Goal: Information Seeking & Learning: Learn about a topic

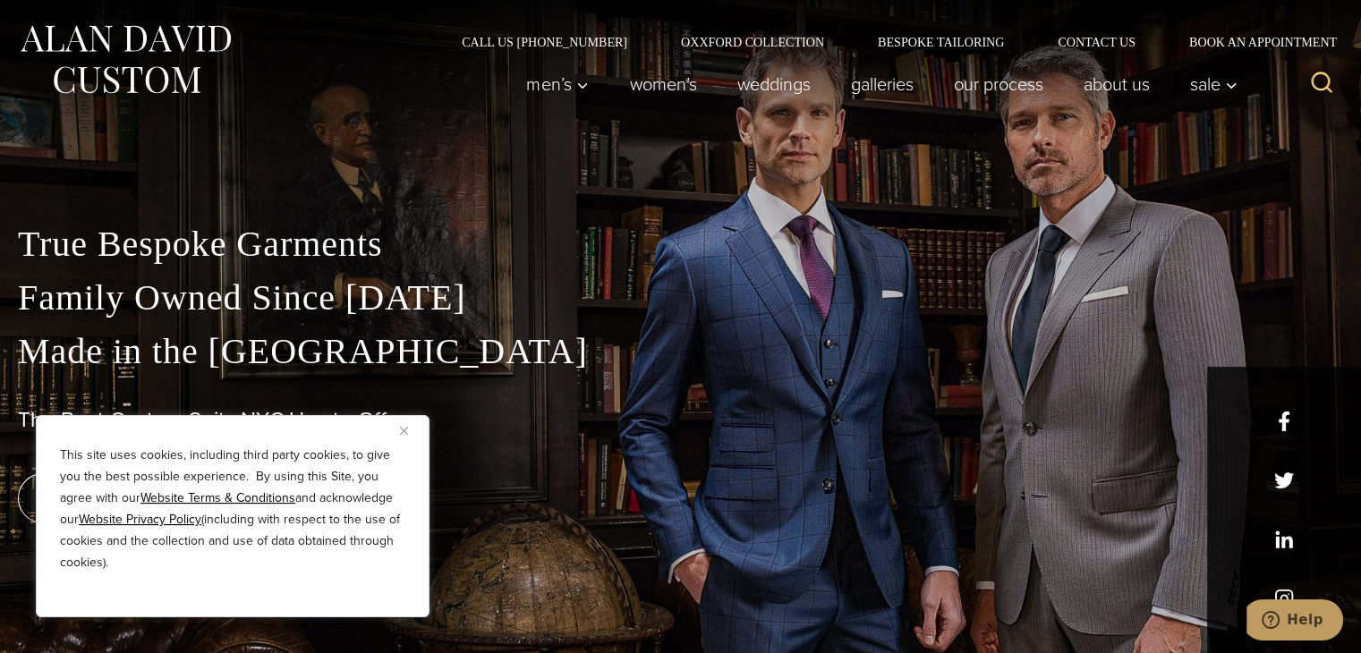
click at [404, 431] on img "Close" at bounding box center [404, 431] width 8 height 8
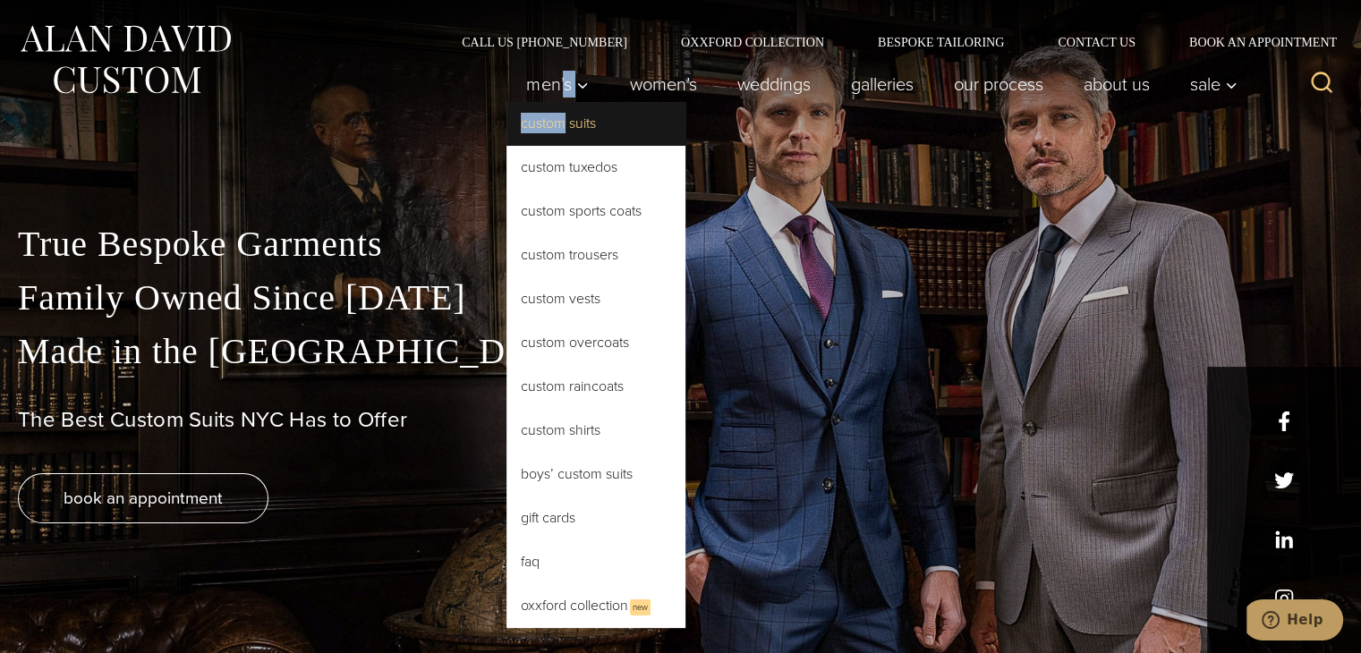
drag, startPoint x: 556, startPoint y: 90, endPoint x: 554, endPoint y: 118, distance: 27.8
click at [554, 102] on li "Men’s Custom Suits Custom Tuxedos Custom Sports Coats Custom Trousers Custom Ve…" at bounding box center [558, 84] width 103 height 36
click at [554, 125] on link "Custom Suits" at bounding box center [596, 123] width 179 height 43
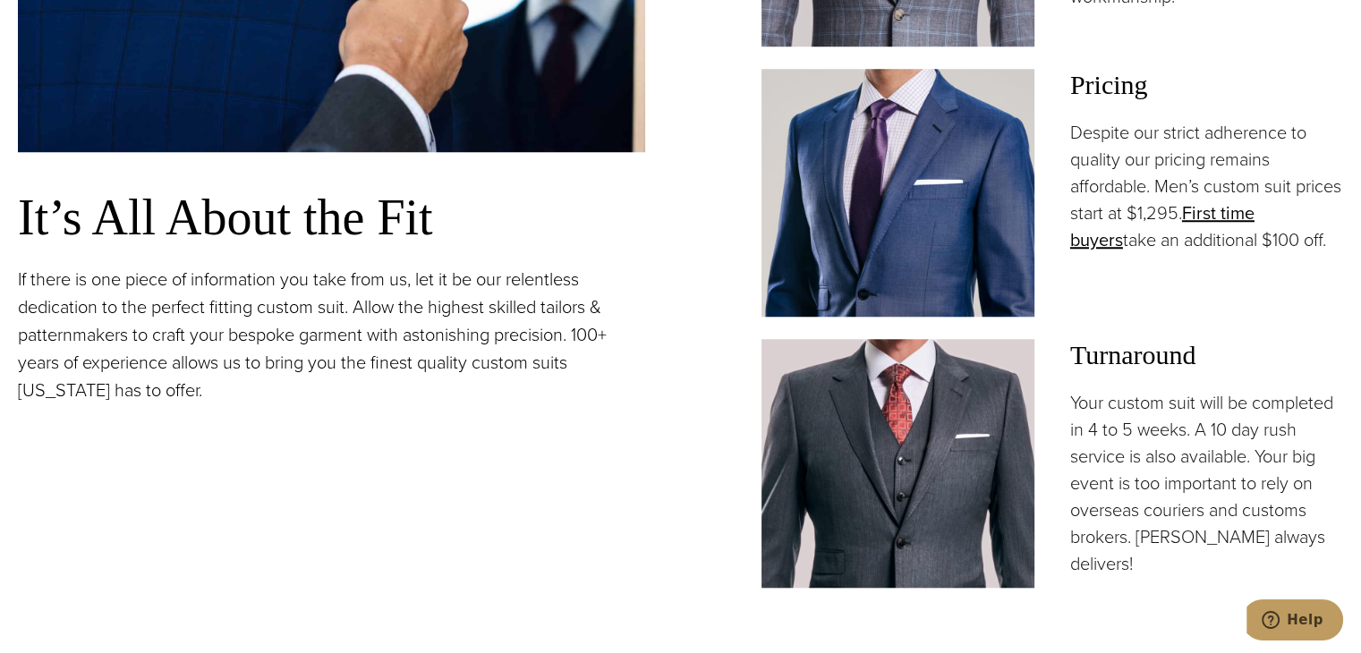
scroll to position [1432, 0]
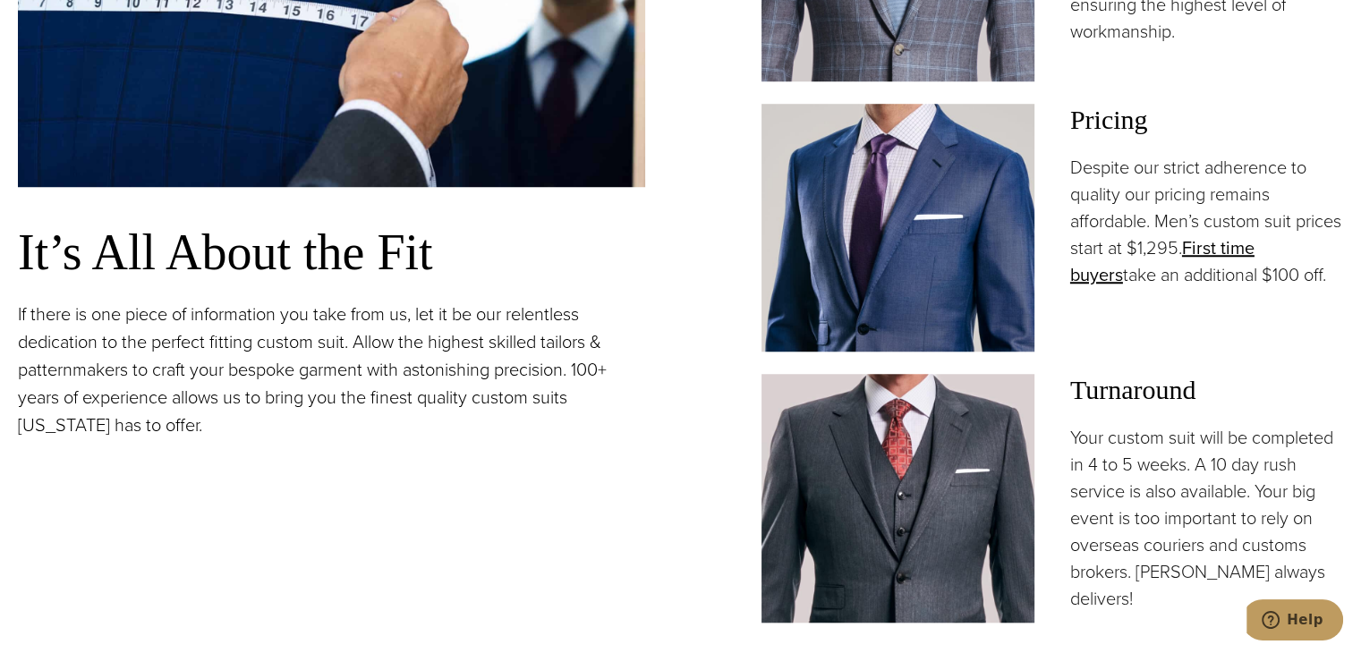
click at [1125, 115] on h3 "Pricing" at bounding box center [1207, 120] width 273 height 32
click at [1255, 248] on link "First time buyers" at bounding box center [1163, 262] width 184 height 54
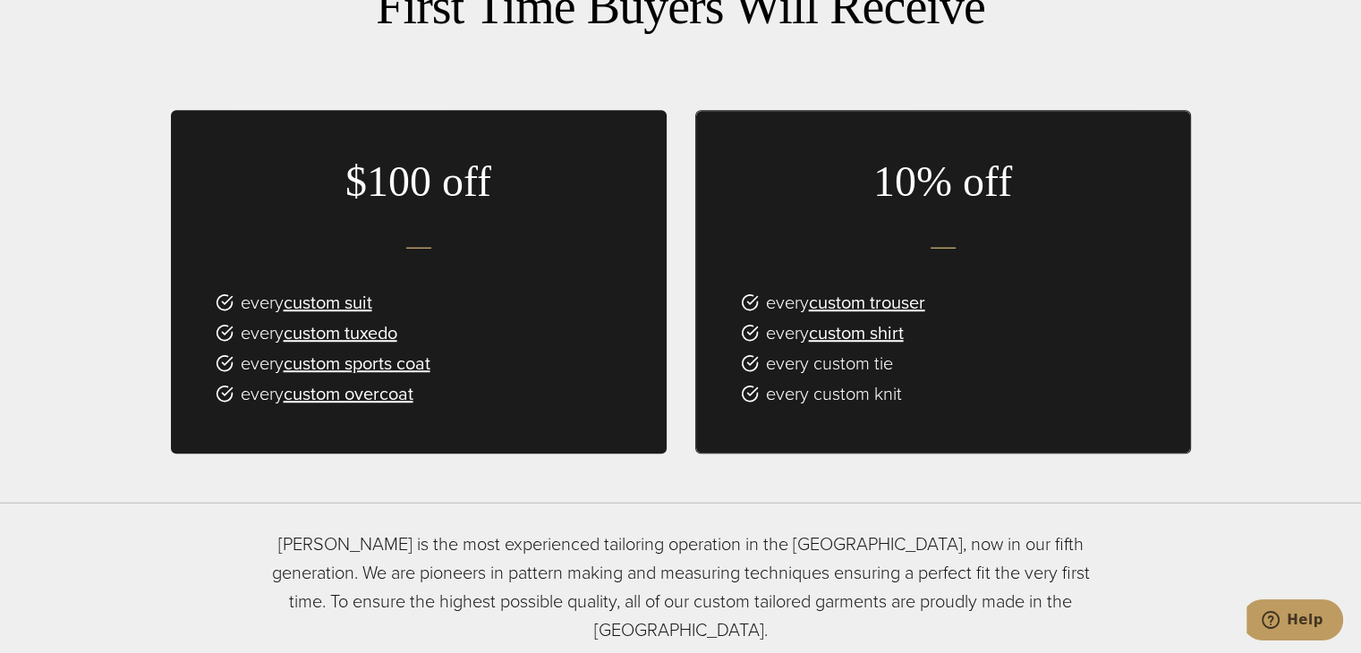
scroll to position [1193, 0]
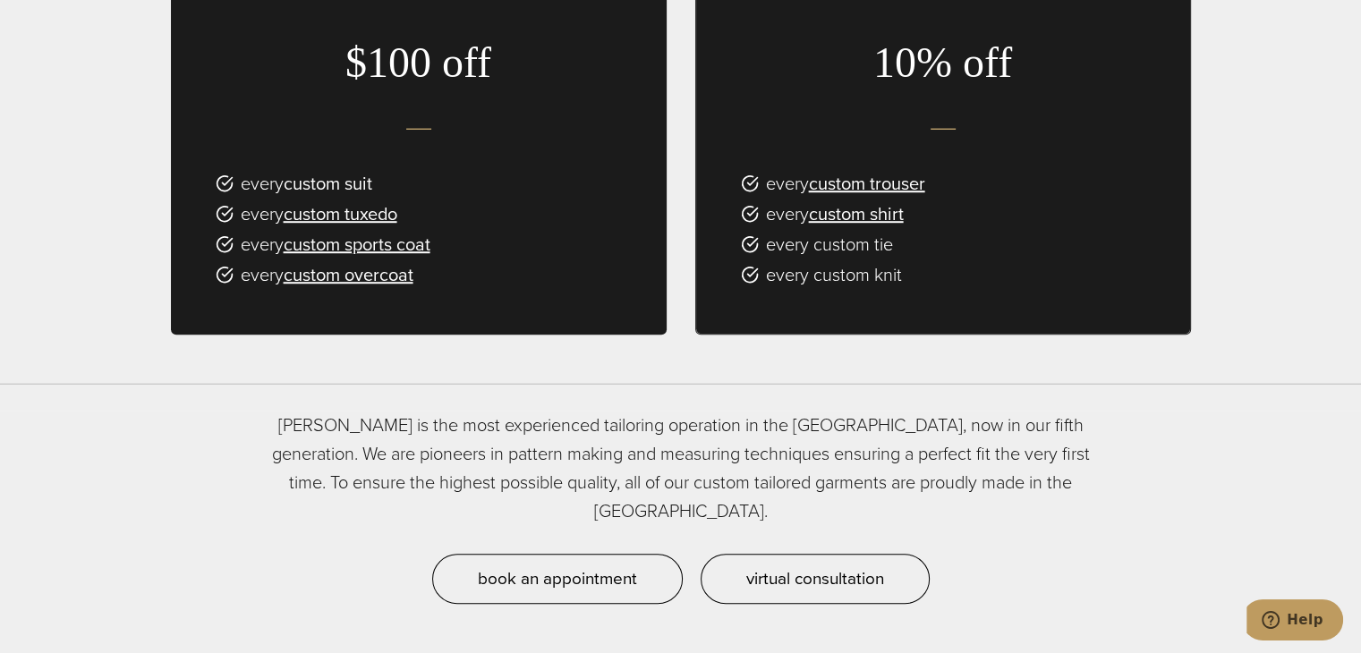
click at [331, 170] on link "custom suit" at bounding box center [328, 183] width 89 height 27
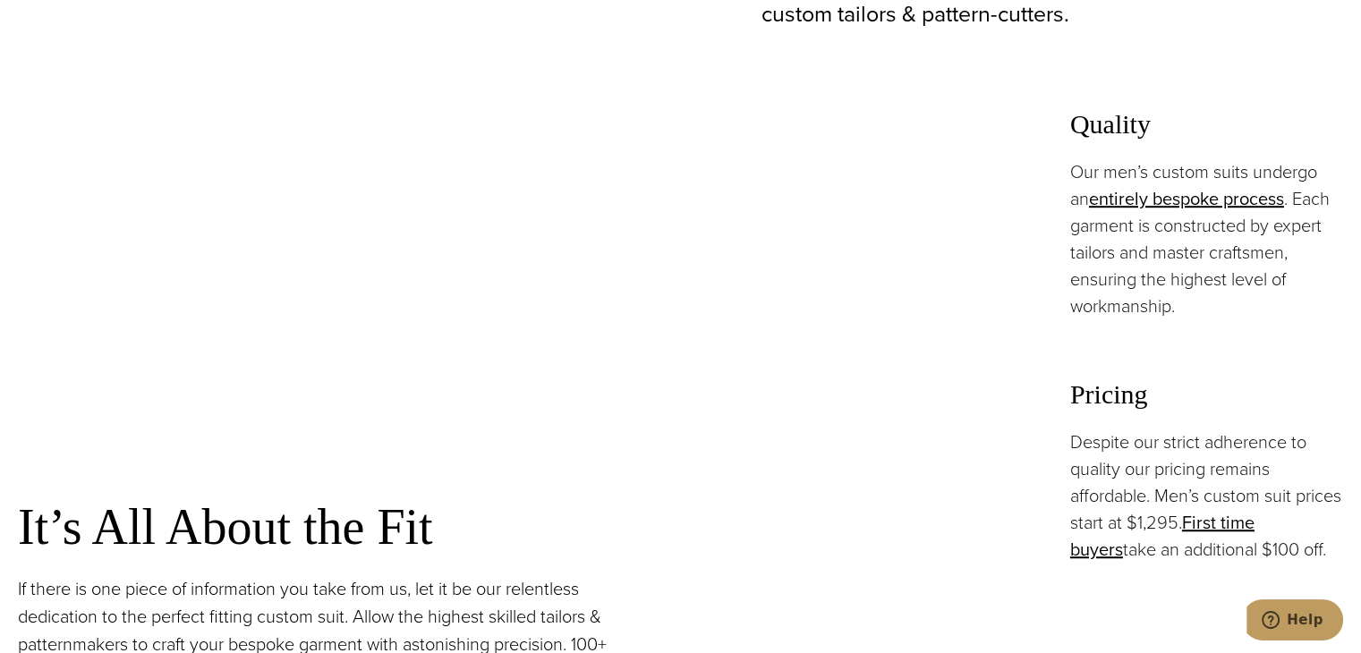
scroll to position [1193, 0]
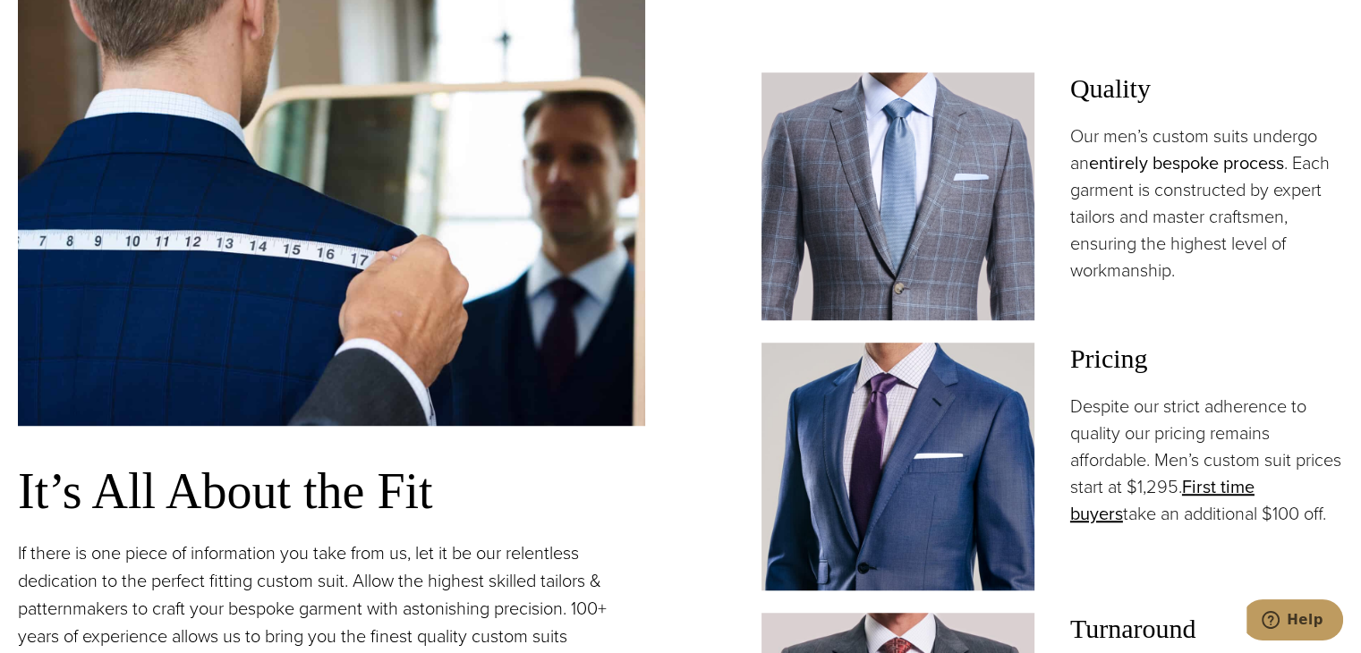
click at [1221, 162] on link "entirely bespoke process" at bounding box center [1186, 162] width 195 height 27
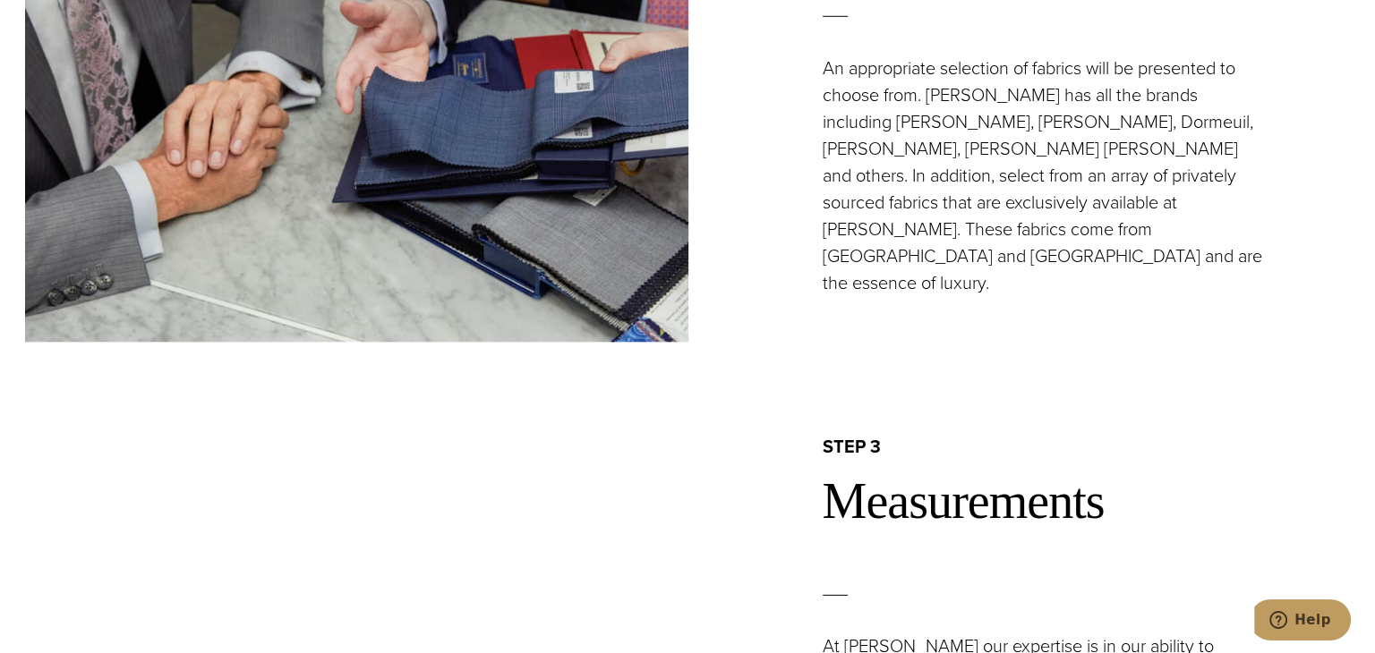
scroll to position [1909, 0]
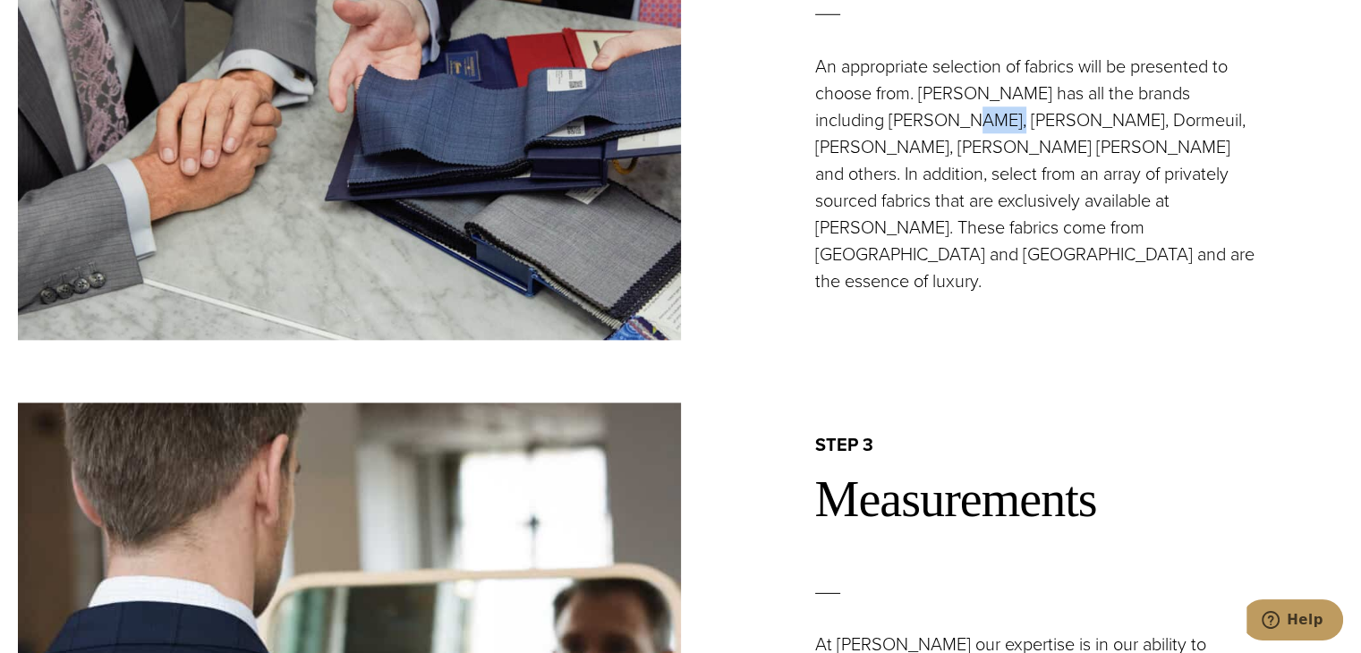
drag, startPoint x: 920, startPoint y: 141, endPoint x: 961, endPoint y: 148, distance: 41.6
click at [963, 148] on p "An appropriate selection of fabrics will be presented to choose from. Alan Davi…" at bounding box center [1037, 174] width 444 height 242
copy p "Zegna"
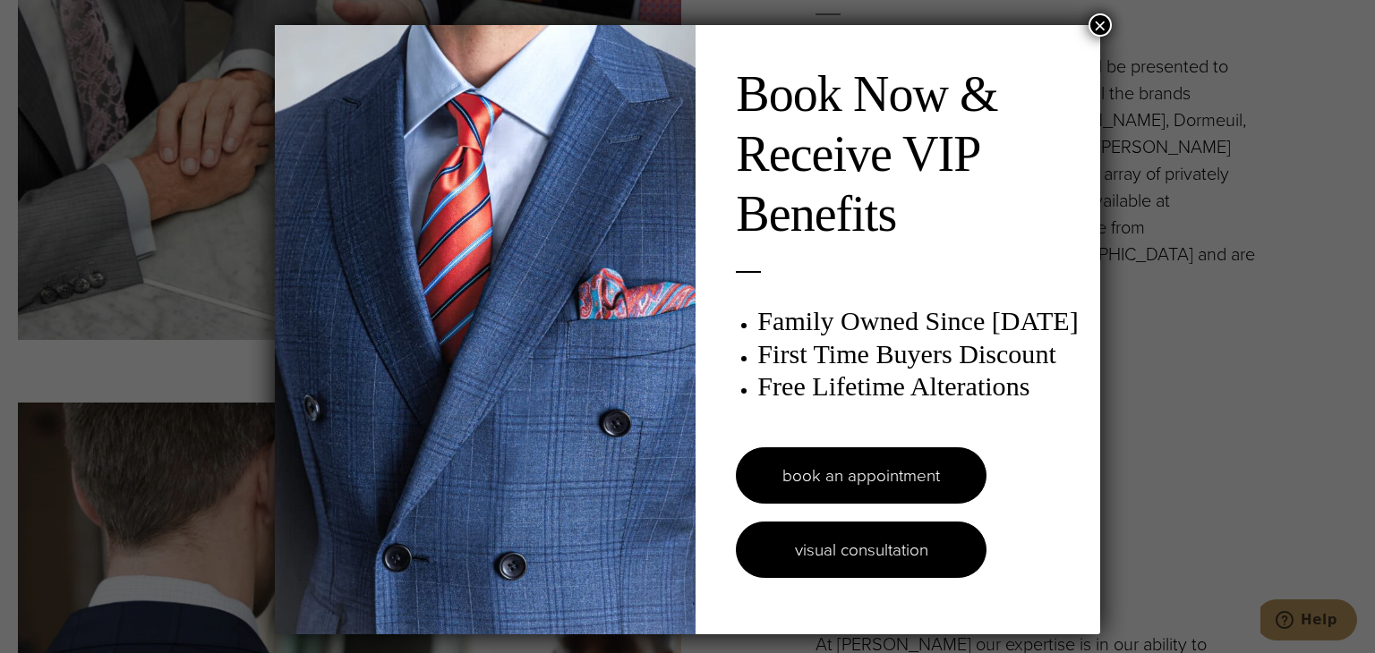
click at [889, 549] on link "visual consultation" at bounding box center [861, 550] width 251 height 56
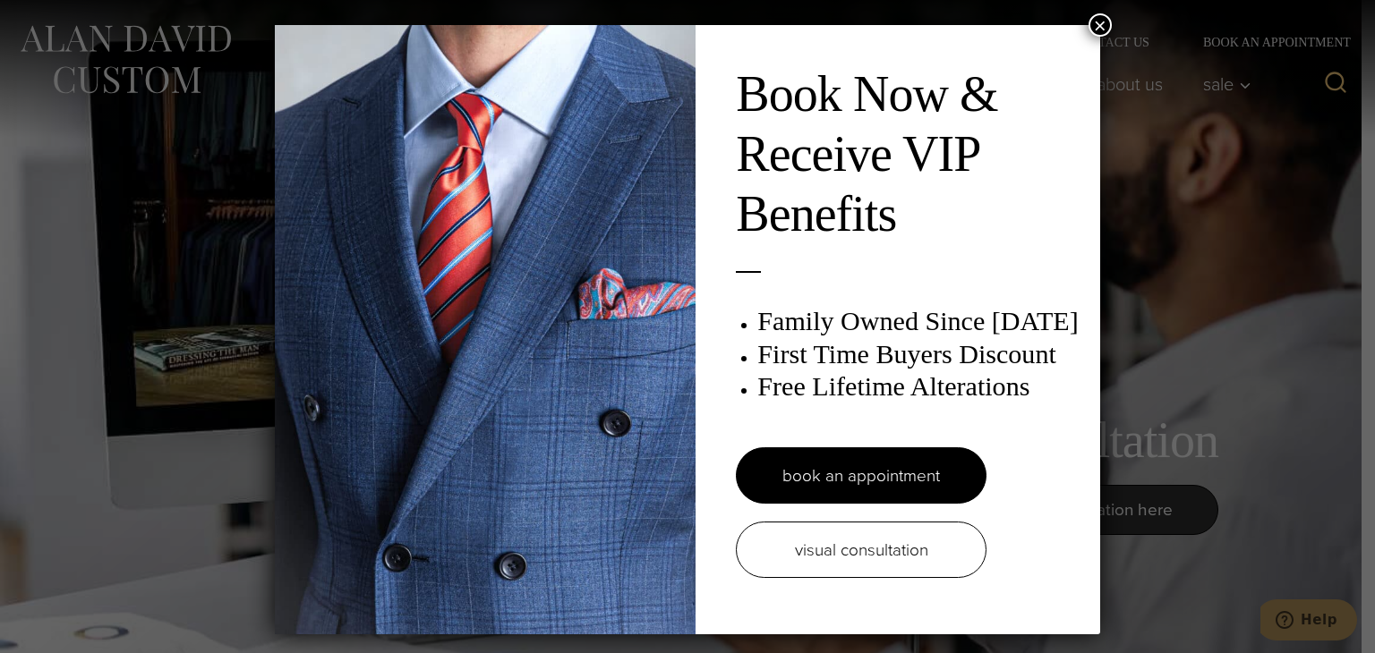
click at [1091, 15] on button "×" at bounding box center [1099, 24] width 23 height 23
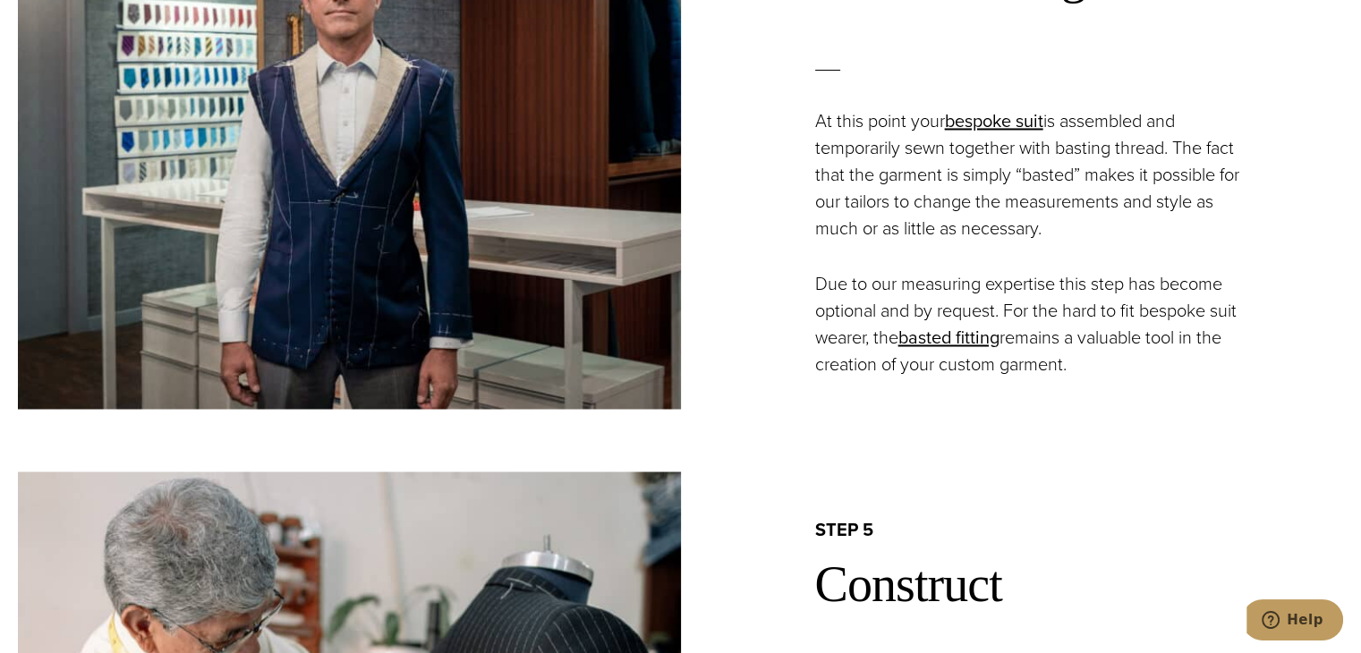
scroll to position [2983, 0]
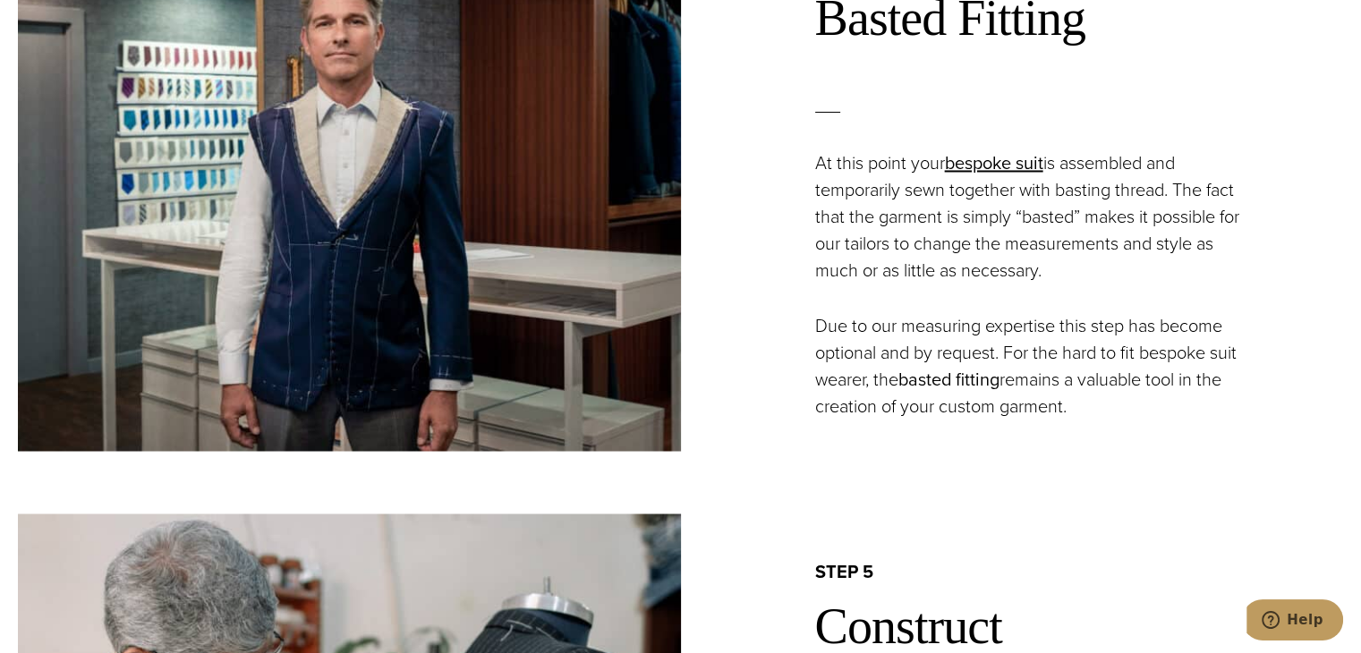
click at [964, 377] on link "basted fitting" at bounding box center [949, 379] width 101 height 27
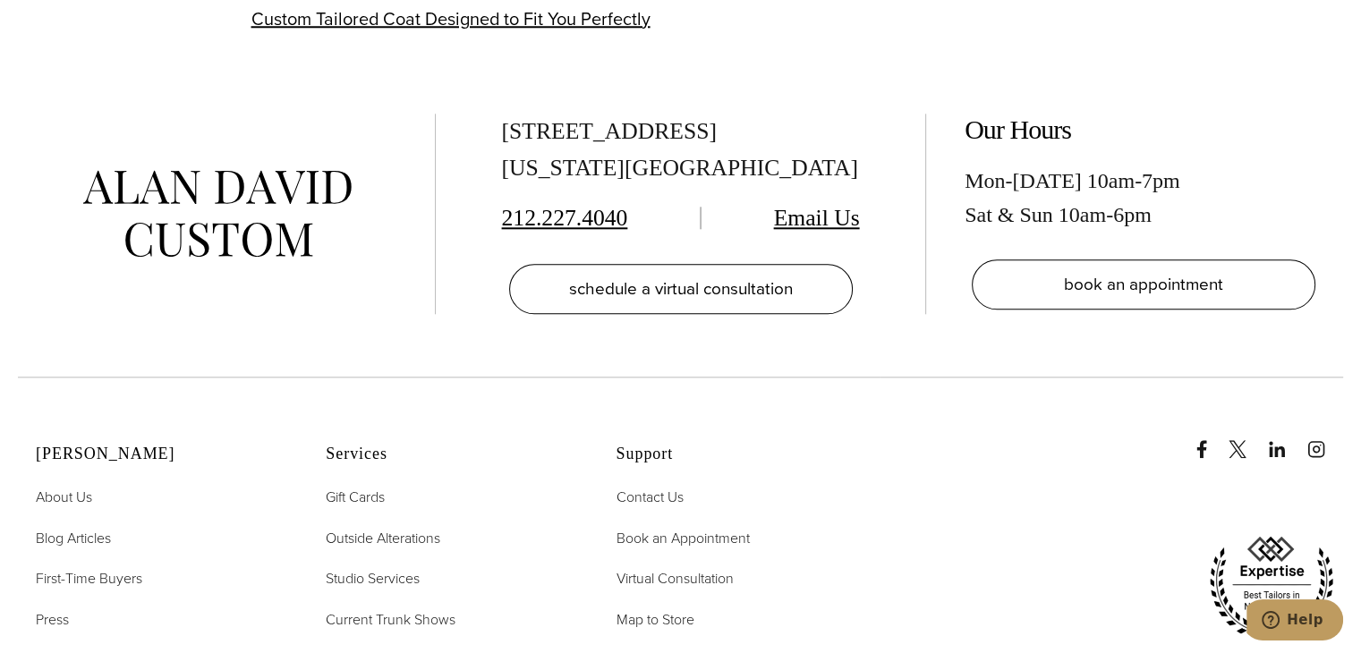
scroll to position [2028, 0]
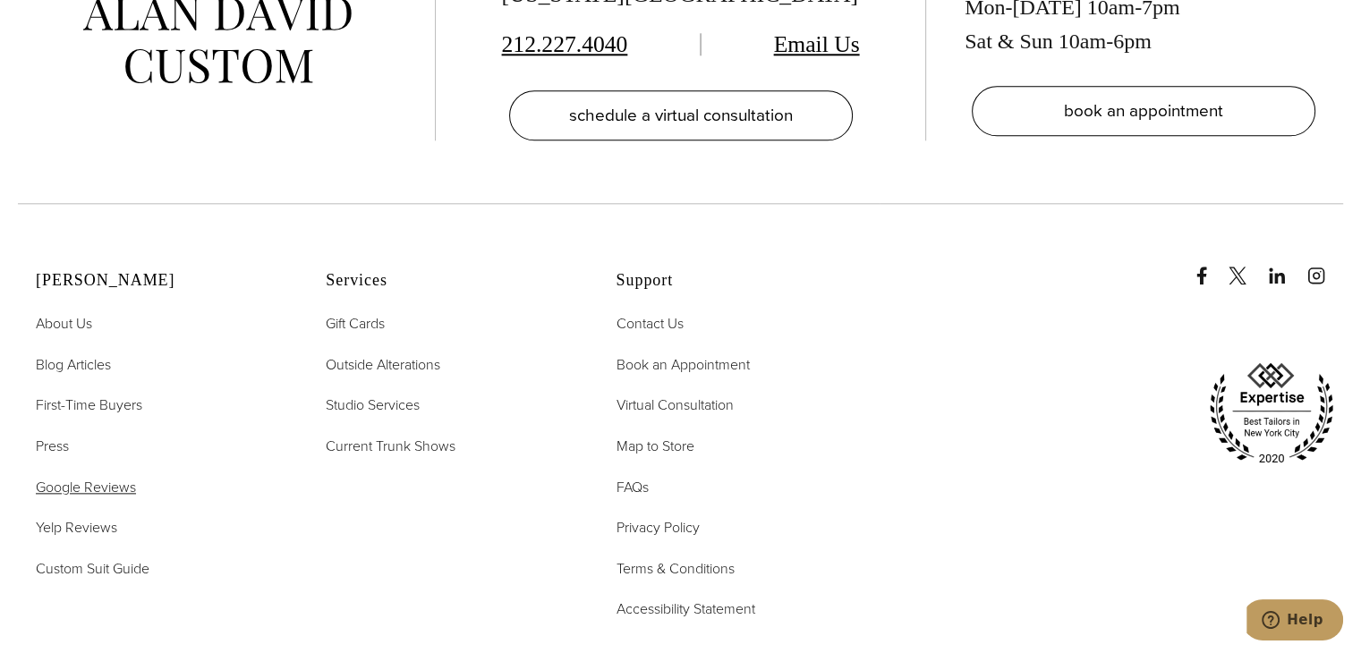
click at [75, 487] on span "Google Reviews" at bounding box center [86, 487] width 100 height 21
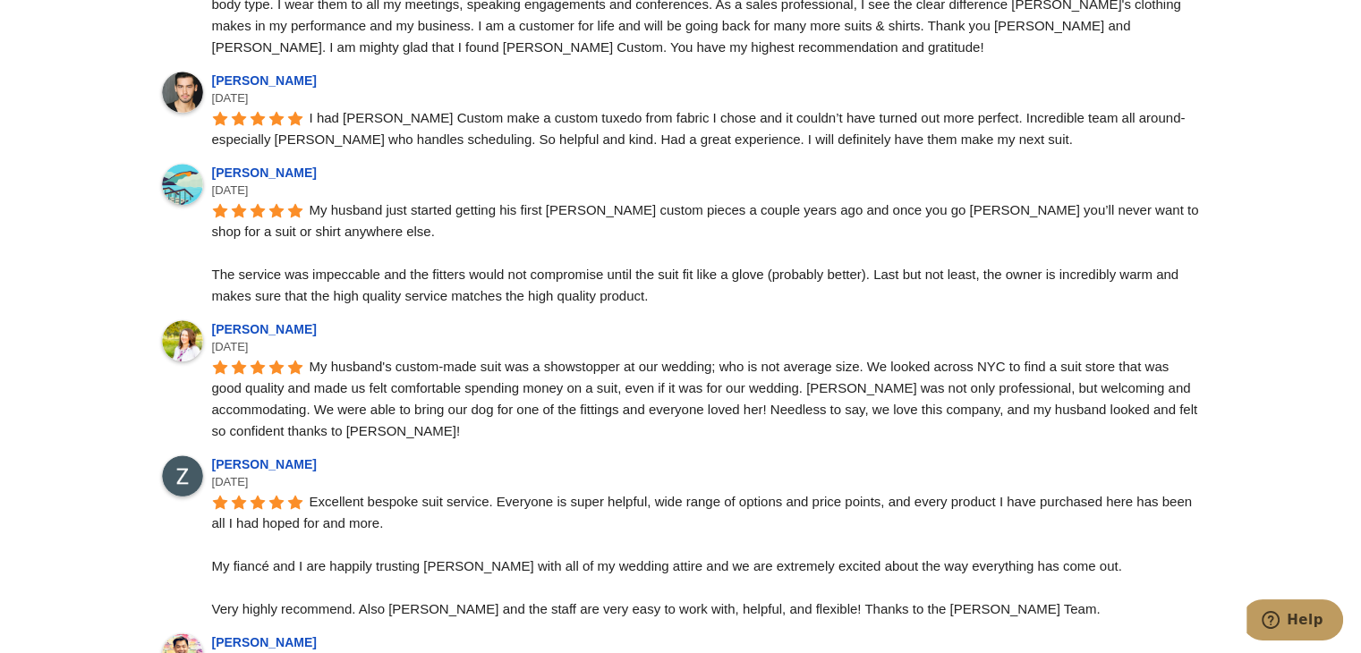
scroll to position [8115, 0]
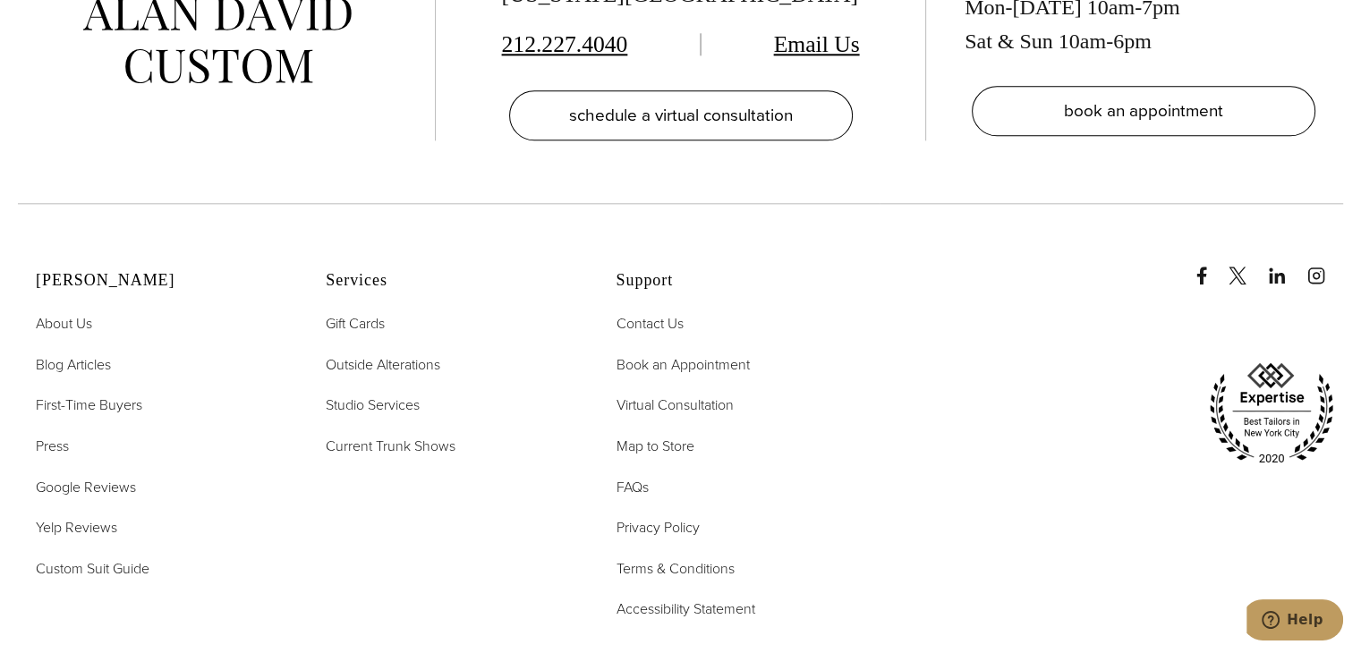
click at [648, 285] on h2 "Support" at bounding box center [738, 281] width 245 height 20
click at [678, 446] on span "Map to Store" at bounding box center [655, 446] width 78 height 21
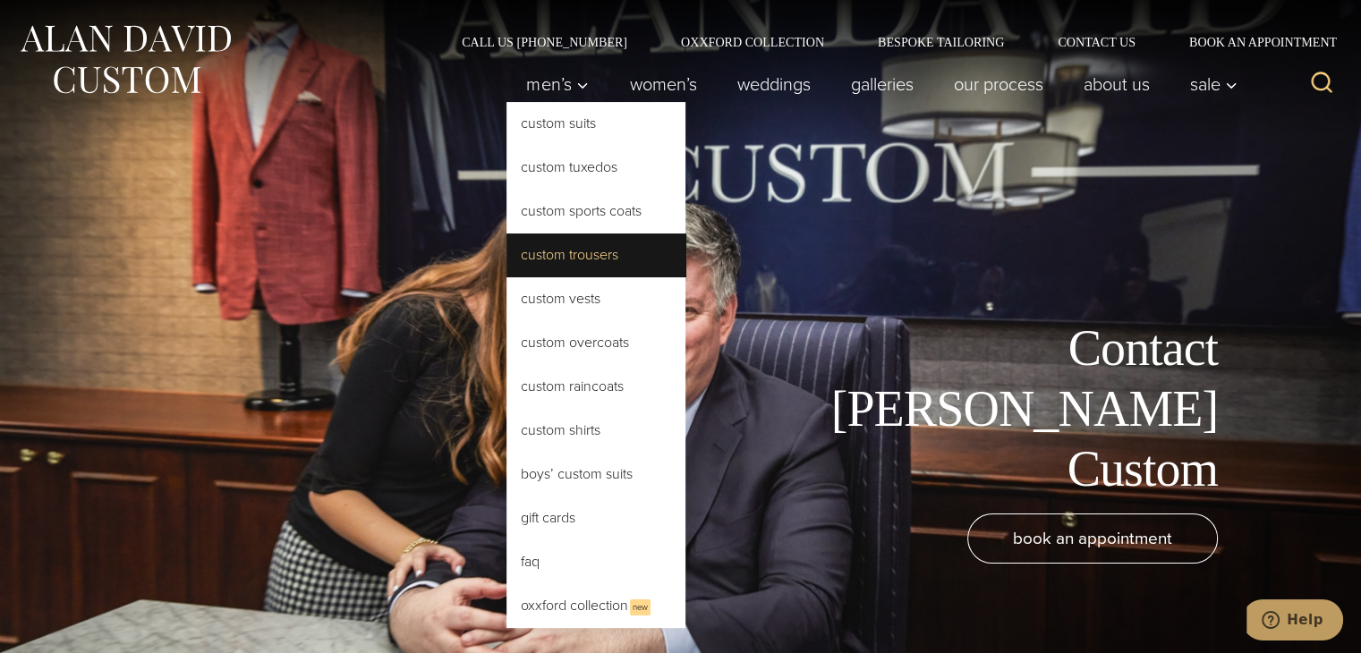
click at [619, 258] on link "Custom Trousers" at bounding box center [596, 255] width 179 height 43
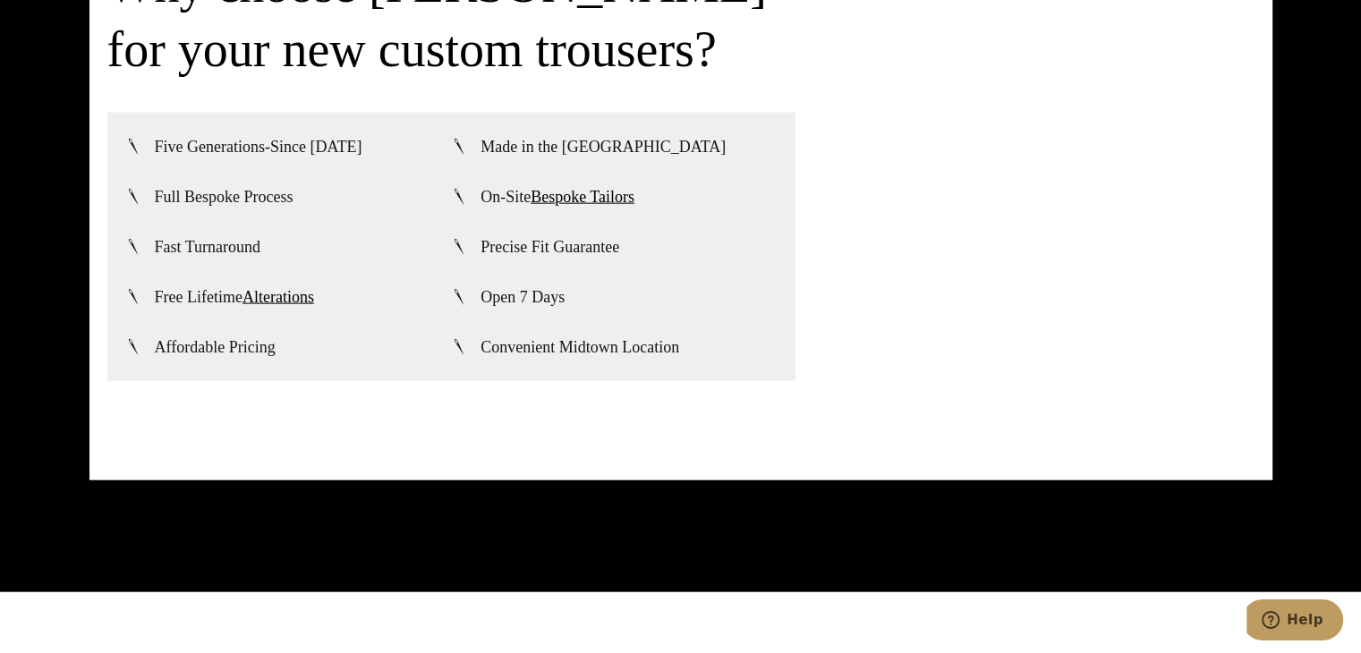
scroll to position [4177, 0]
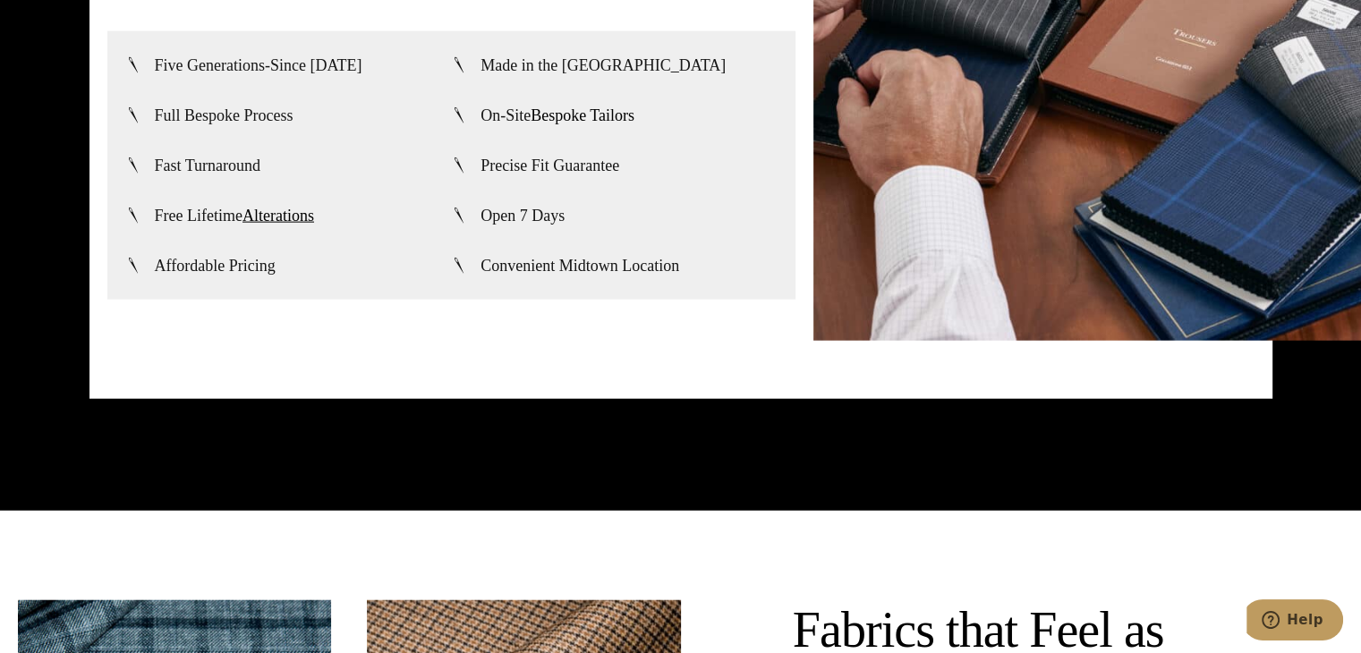
click at [598, 109] on link "Bespoke Tailors" at bounding box center [583, 116] width 104 height 18
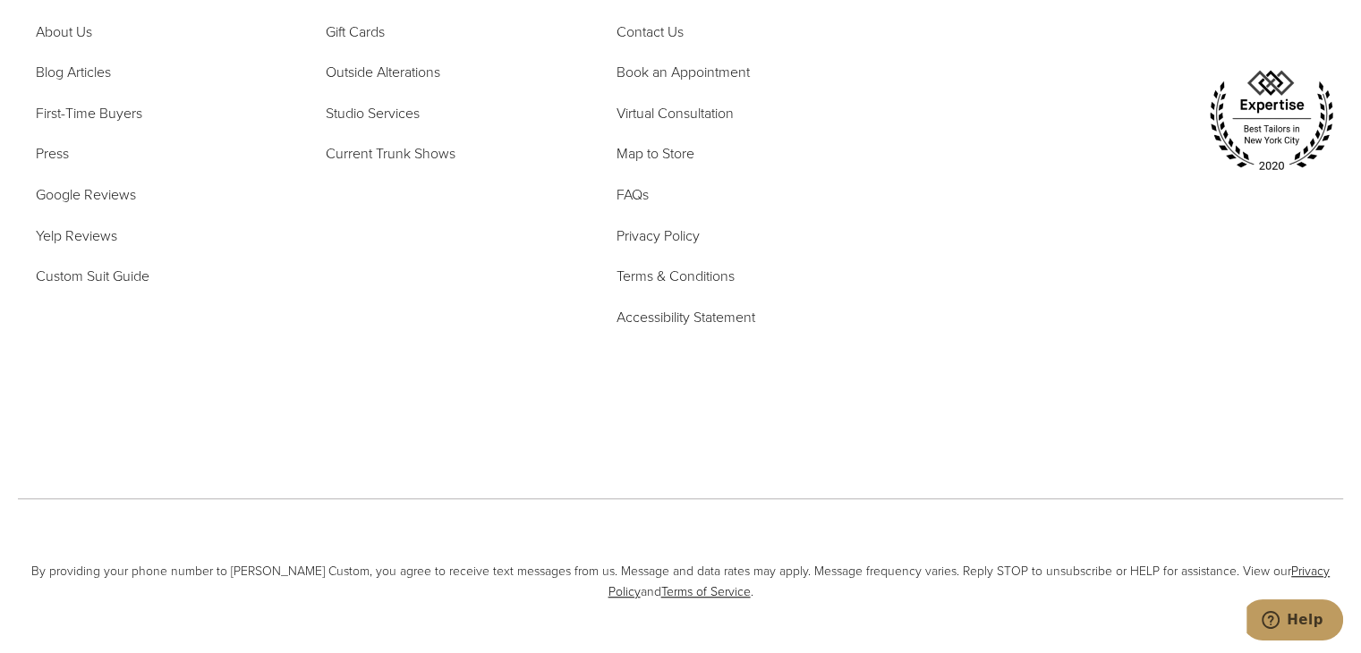
scroll to position [8184, 0]
